Goal: Task Accomplishment & Management: Use online tool/utility

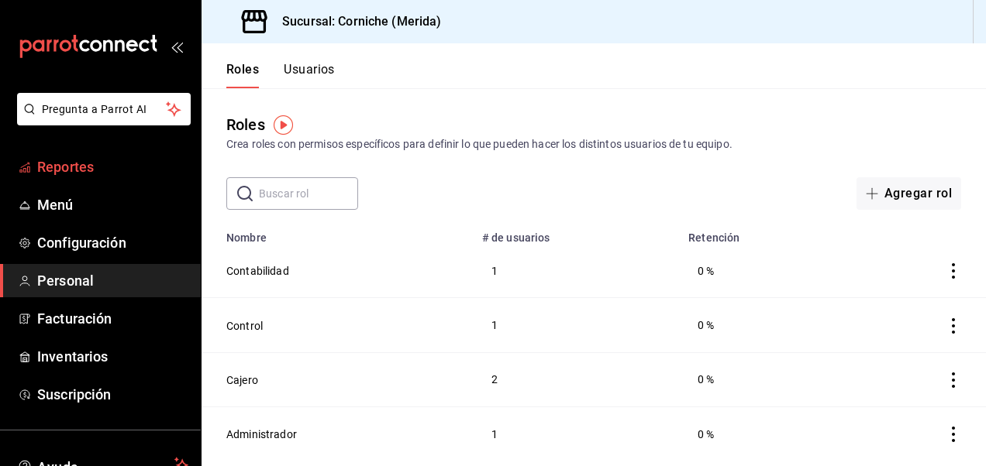
click at [88, 170] on span "Reportes" at bounding box center [112, 167] width 151 height 21
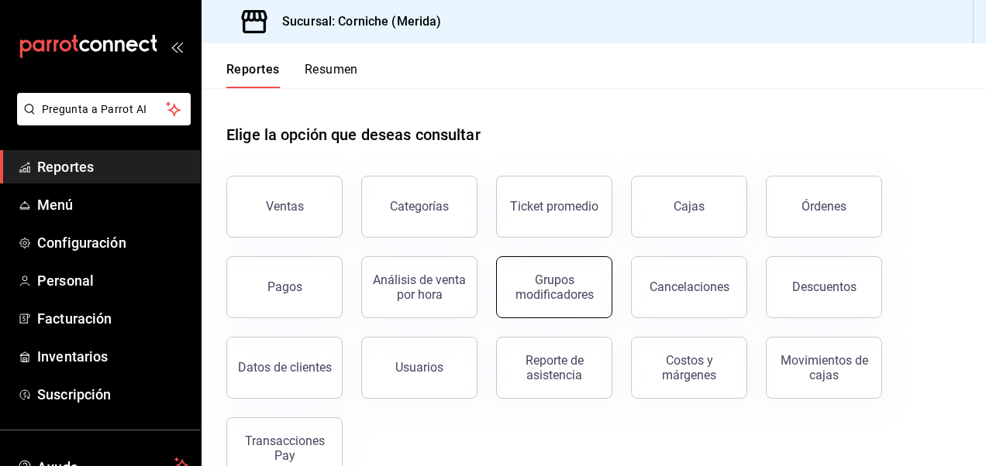
scroll to position [37, 0]
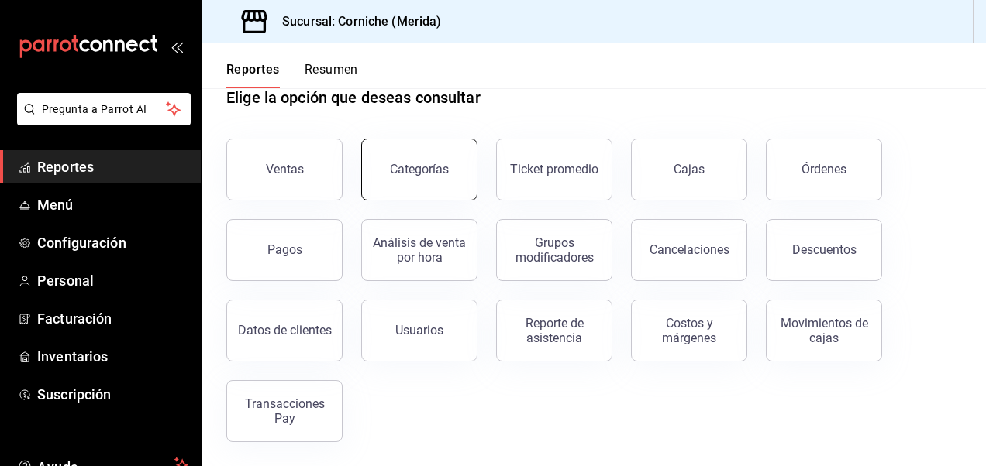
click at [441, 172] on div "Categorías" at bounding box center [419, 169] width 59 height 15
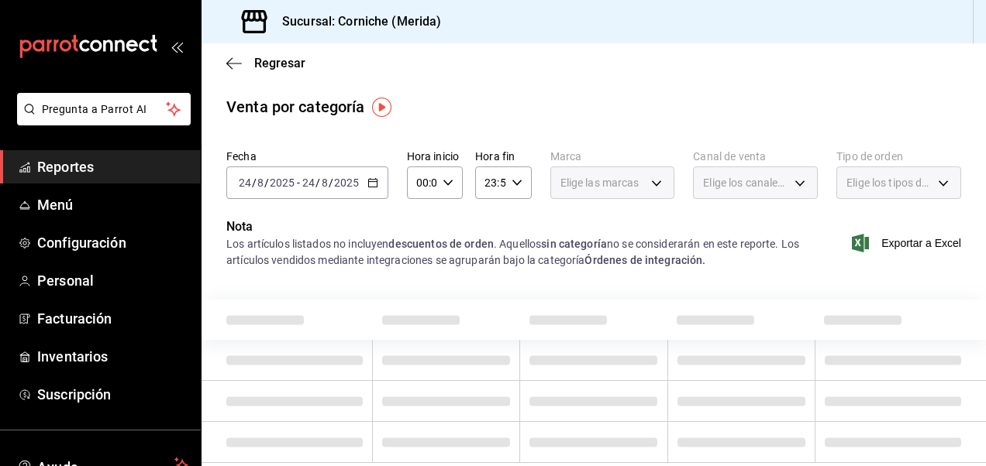
click at [365, 184] on div "[DATE] [DATE] - [DATE] [DATE]" at bounding box center [307, 183] width 162 height 33
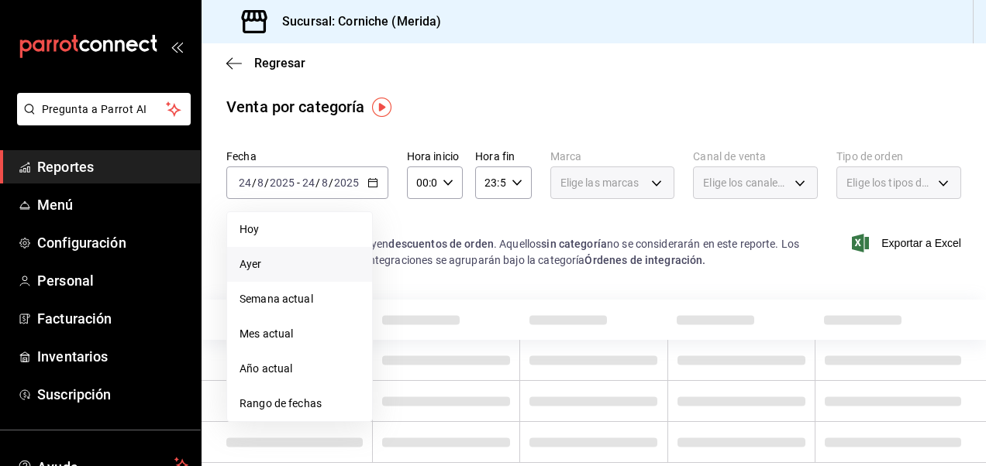
click at [280, 259] on span "Ayer" at bounding box center [299, 264] width 120 height 16
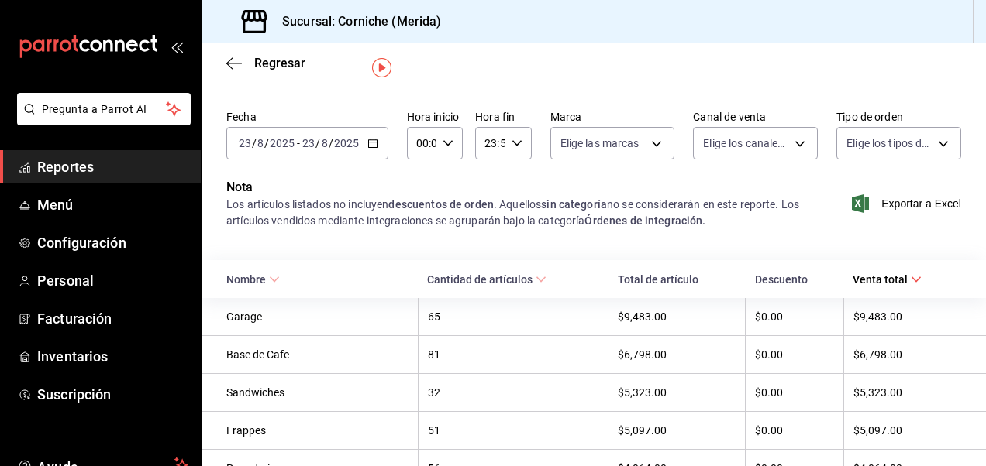
scroll to position [40, 0]
click at [448, 318] on div "65" at bounding box center [513, 316] width 171 height 12
click at [256, 319] on div "Garage" at bounding box center [317, 316] width 182 height 12
click at [233, 68] on icon "button" at bounding box center [233, 64] width 15 height 14
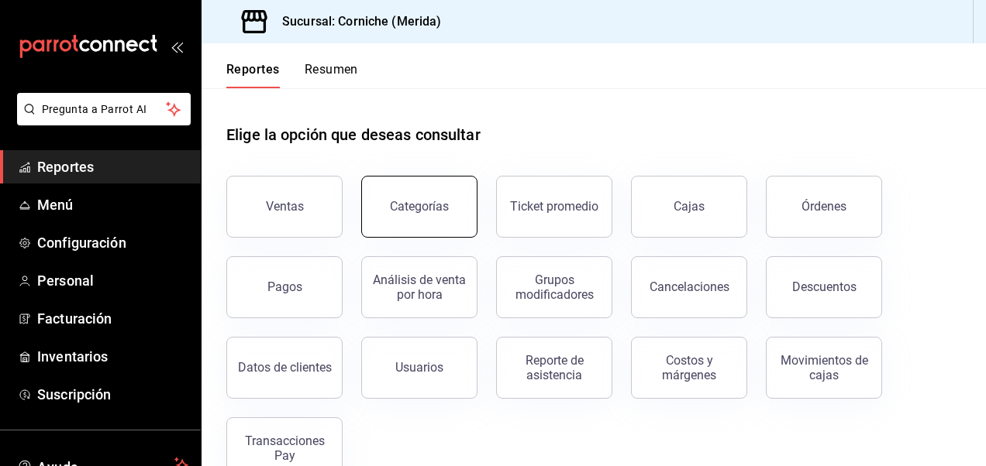
click at [411, 211] on div "Categorías" at bounding box center [419, 206] width 59 height 15
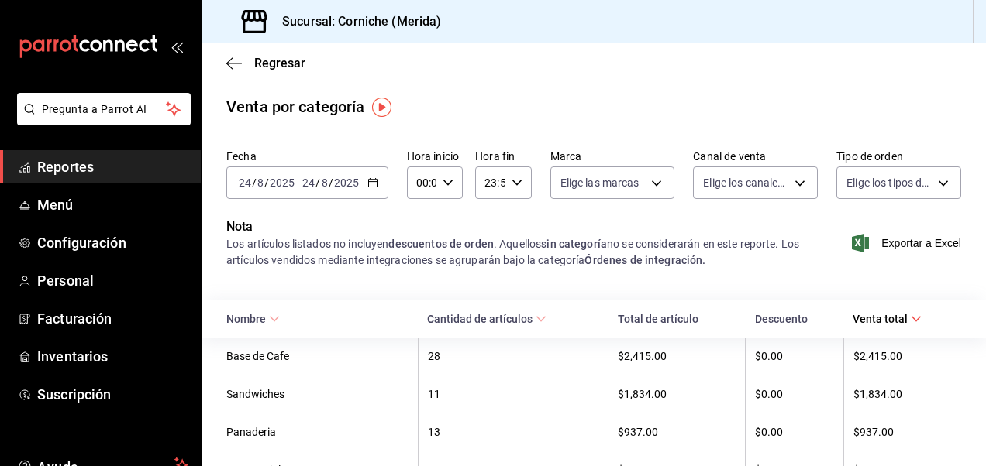
click at [370, 181] on icon "button" at bounding box center [372, 182] width 11 height 11
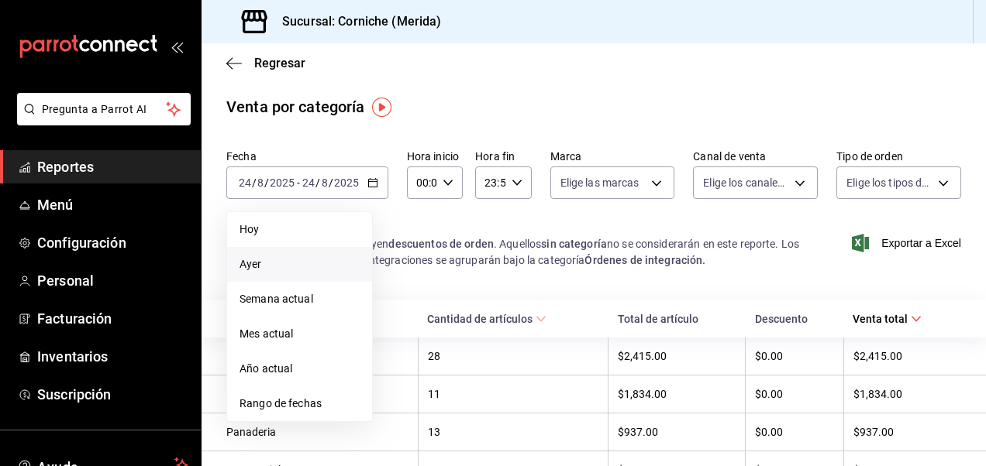
click at [272, 273] on li "Ayer" at bounding box center [299, 264] width 145 height 35
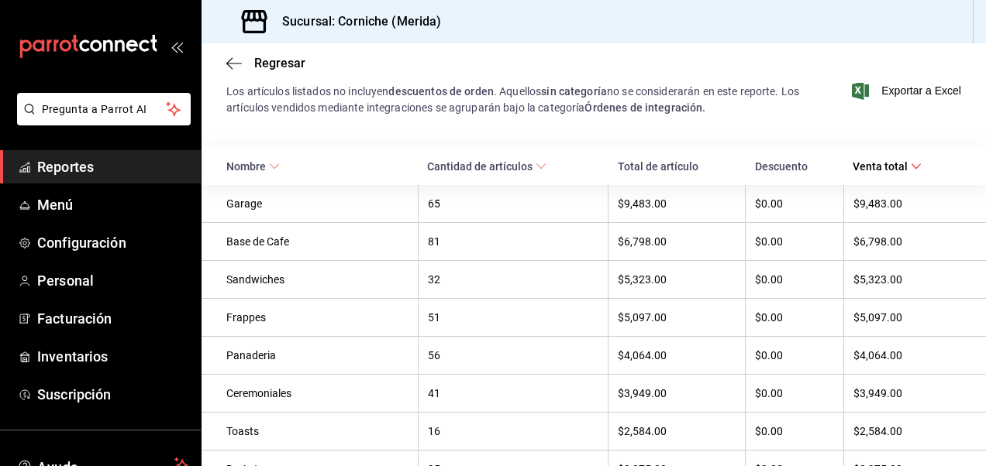
scroll to position [153, 0]
click at [910, 163] on icon at bounding box center [915, 165] width 11 height 11
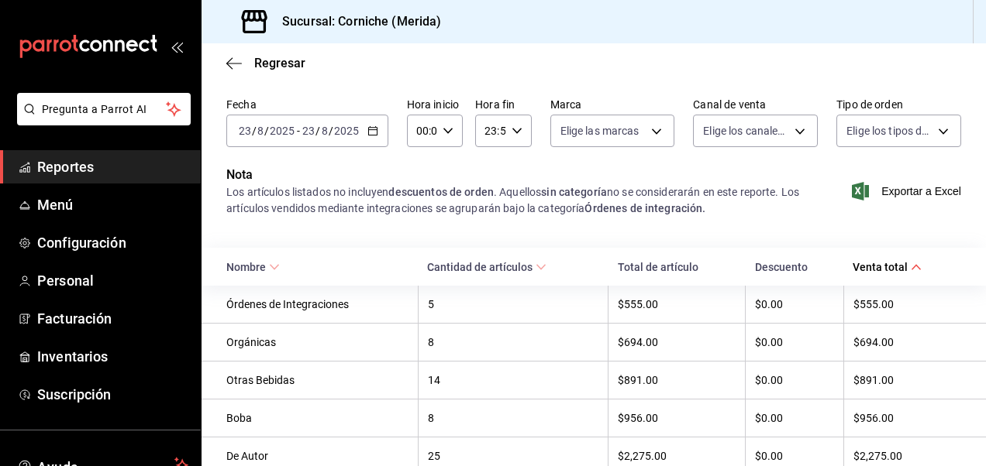
scroll to position [153, 0]
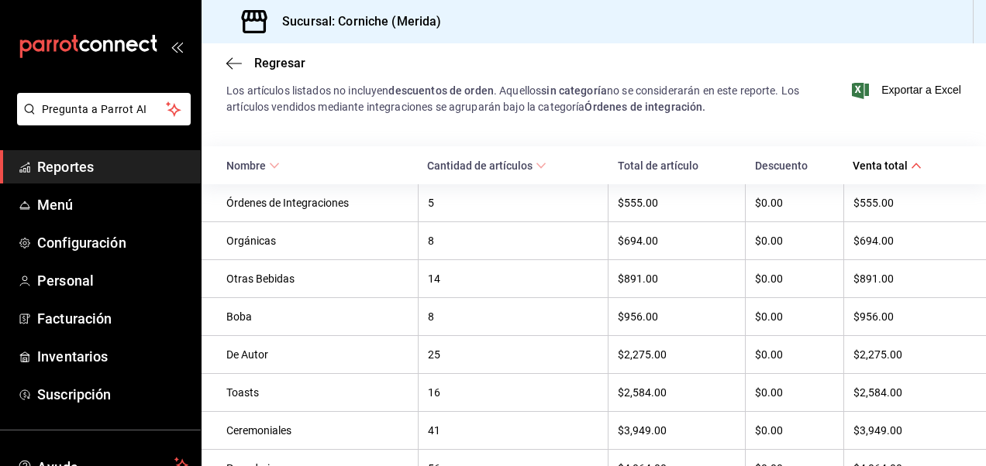
click at [899, 163] on span "Venta total" at bounding box center [886, 166] width 69 height 12
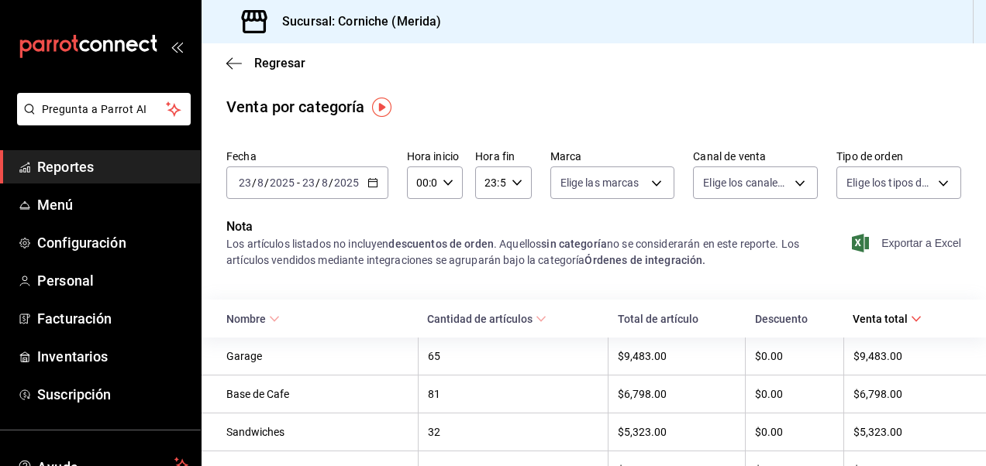
click at [905, 243] on span "Exportar a Excel" at bounding box center [908, 243] width 106 height 19
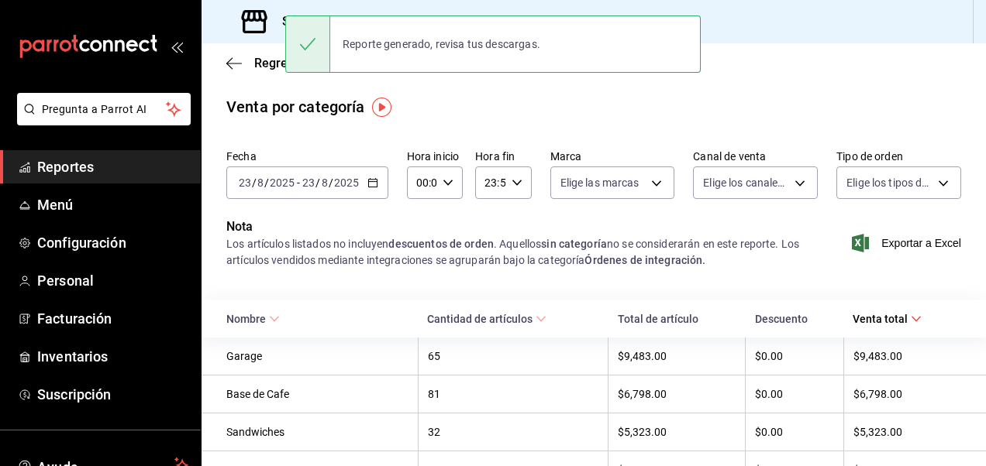
click at [952, 100] on div "Venta por categoría" at bounding box center [593, 106] width 784 height 23
click at [423, 73] on div "Reporte generado, revisa tus descargas." at bounding box center [492, 44] width 415 height 67
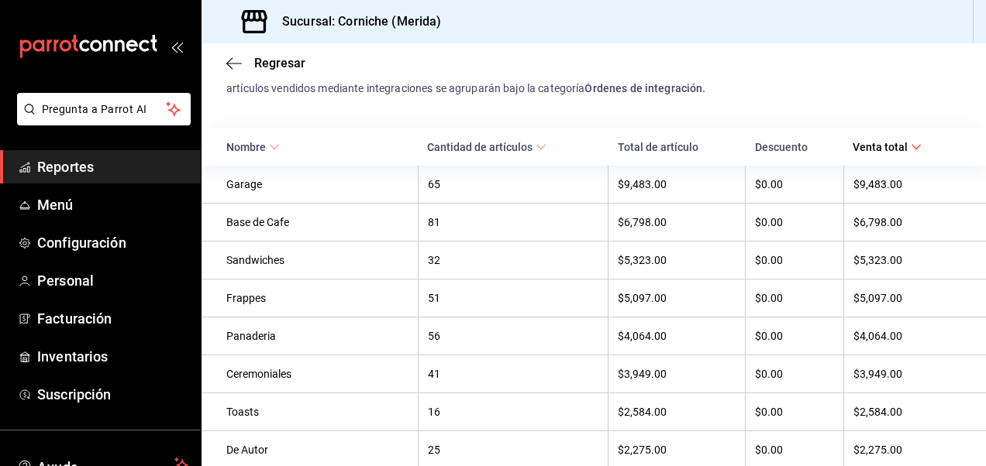
scroll to position [174, 0]
